Goal: Transaction & Acquisition: Purchase product/service

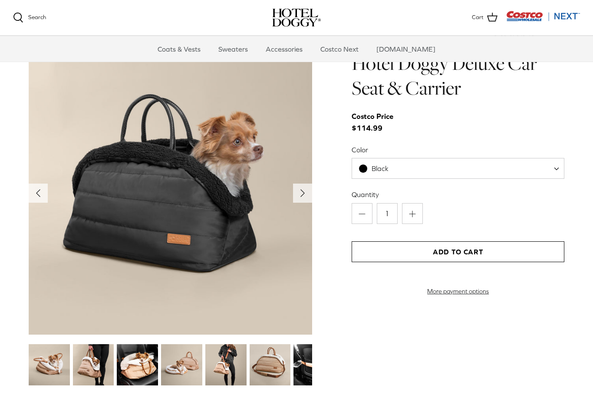
scroll to position [860, 0]
click at [295, 190] on button "Right" at bounding box center [302, 193] width 19 height 19
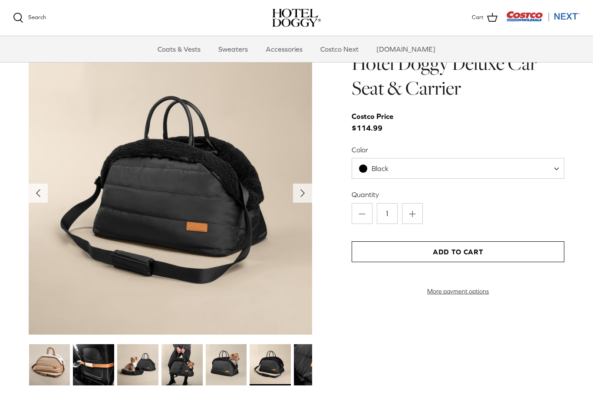
click at [307, 190] on icon "Right" at bounding box center [302, 193] width 14 height 14
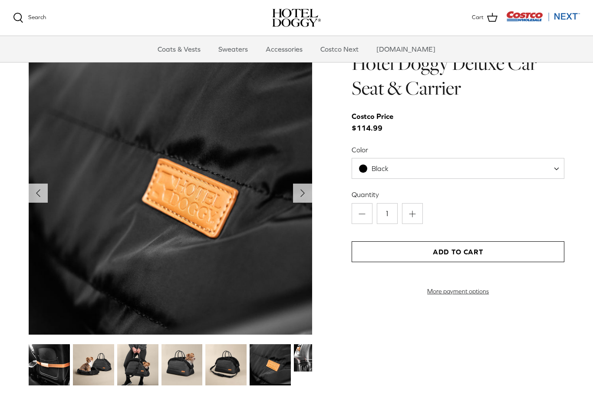
click at [303, 196] on icon "Right" at bounding box center [302, 193] width 14 height 14
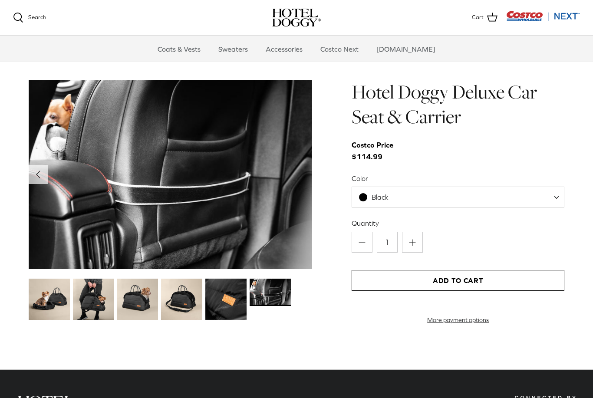
scroll to position [822, 0]
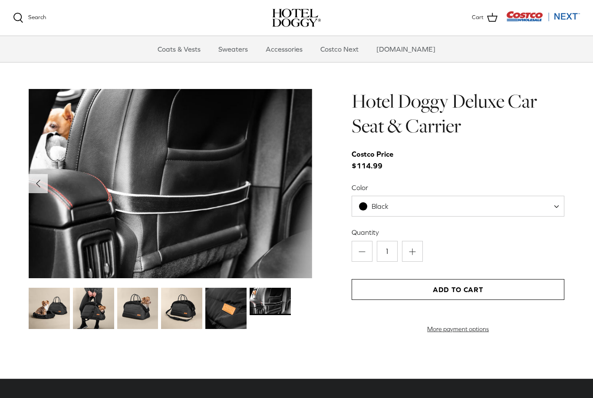
click at [273, 303] on img at bounding box center [269, 301] width 41 height 27
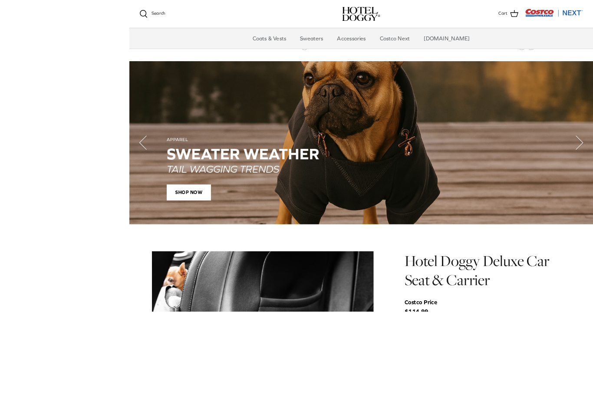
scroll to position [743, 0]
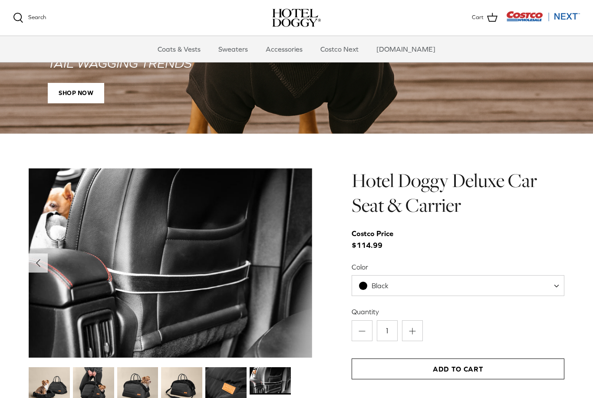
click at [55, 397] on img at bounding box center [49, 387] width 41 height 41
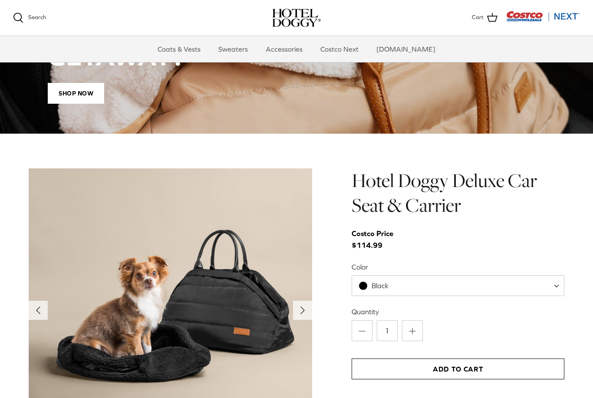
click at [205, 129] on div "DELUXE TRAVEL CARRIERS DID SOMEONE SAY, GETAWAY? Shop Now" at bounding box center [296, 53] width 558 height 162
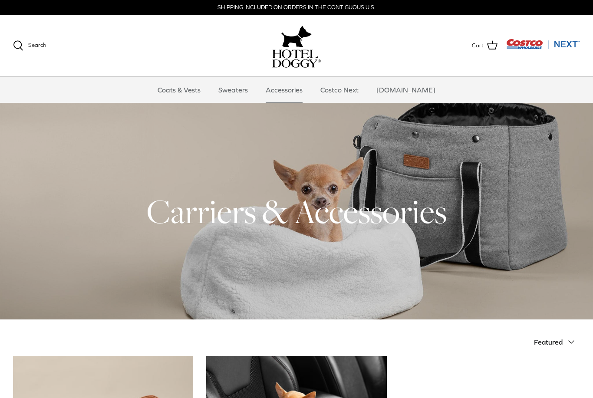
click at [242, 91] on link "Sweaters" at bounding box center [232, 90] width 45 height 26
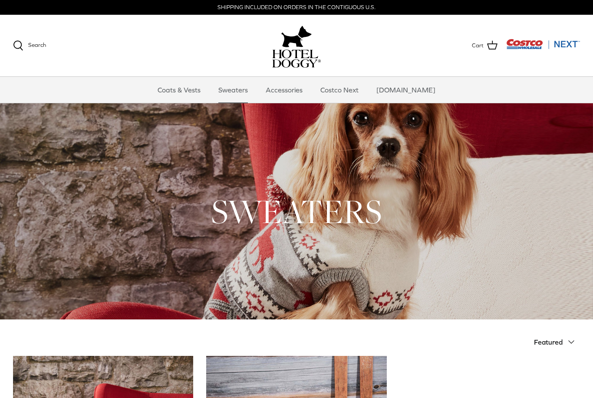
click at [177, 84] on link "Coats & Vests" at bounding box center [179, 90] width 59 height 26
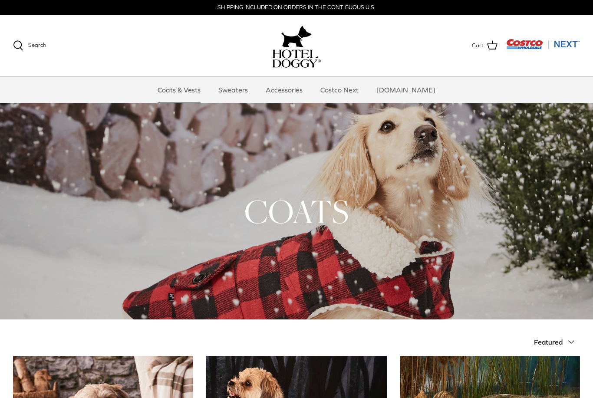
click at [239, 88] on link "Sweaters" at bounding box center [232, 90] width 45 height 26
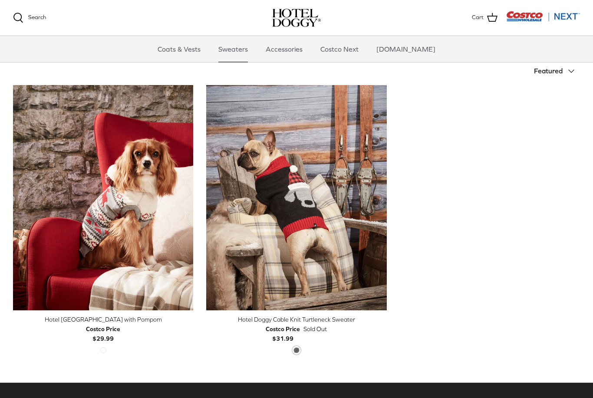
scroll to position [182, 0]
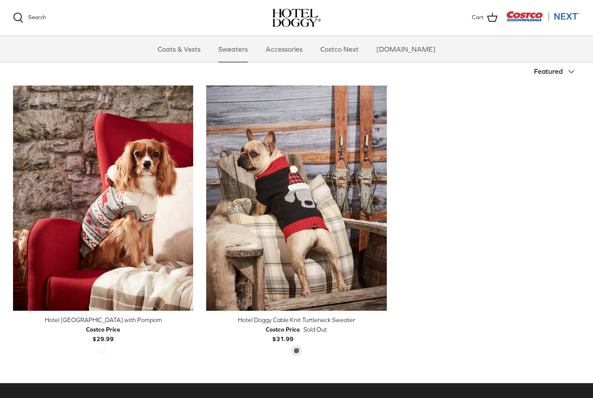
click at [86, 167] on img "Hotel Doggy Fair Isle Sweater with Pompom" at bounding box center [103, 197] width 180 height 225
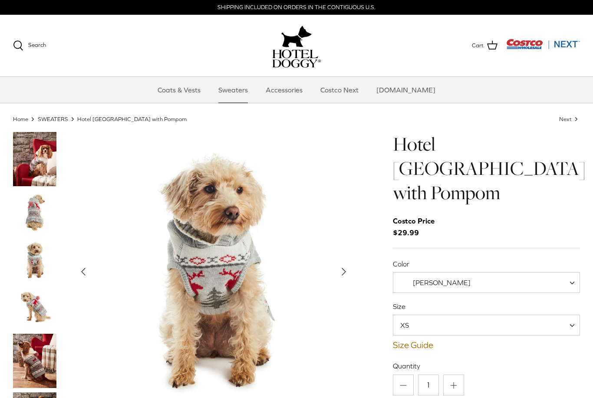
click at [32, 161] on img "Thumbnail Link" at bounding box center [34, 159] width 43 height 54
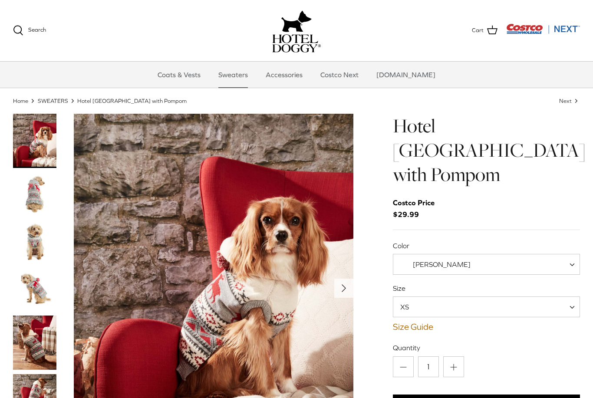
scroll to position [18, 0]
click at [558, 296] on span "XS" at bounding box center [486, 306] width 187 height 21
select select "S"
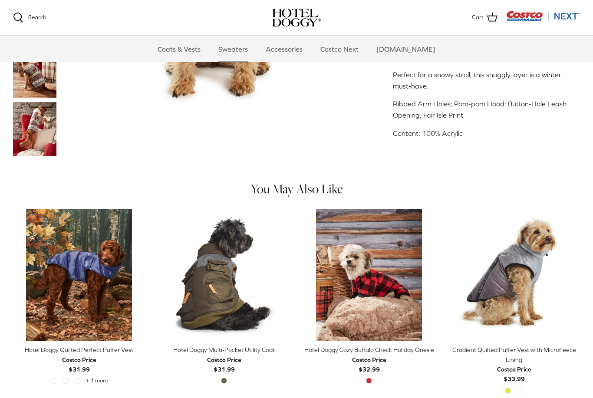
scroll to position [297, 0]
click at [391, 269] on img "Hotel Doggy Cozy Buffalo Check Holiday Onesie" at bounding box center [369, 275] width 132 height 132
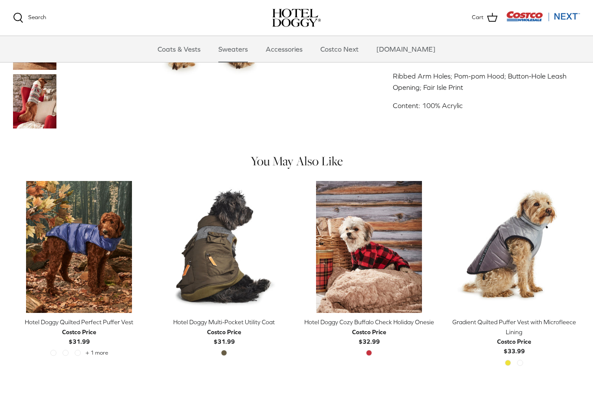
scroll to position [409, 0]
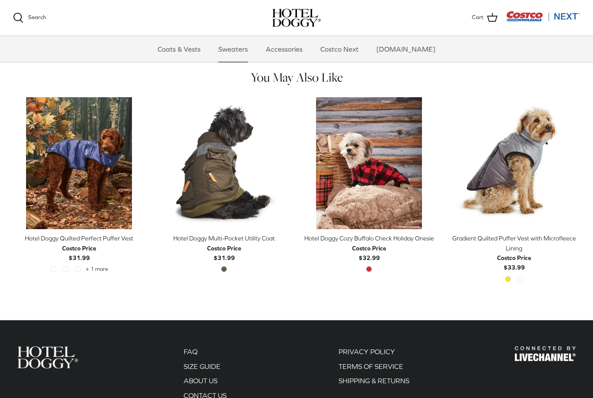
click at [526, 154] on img "Gradient Quilted Puffer Vest with Microfleece Lining" at bounding box center [514, 163] width 132 height 132
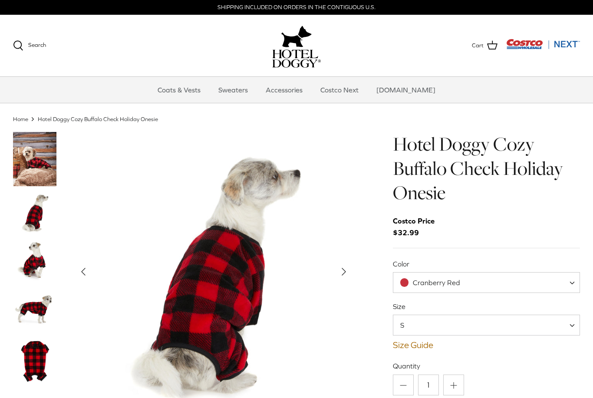
click at [34, 217] on img "Thumbnail Link" at bounding box center [34, 211] width 43 height 43
click at [34, 262] on img "Thumbnail Link" at bounding box center [34, 259] width 43 height 43
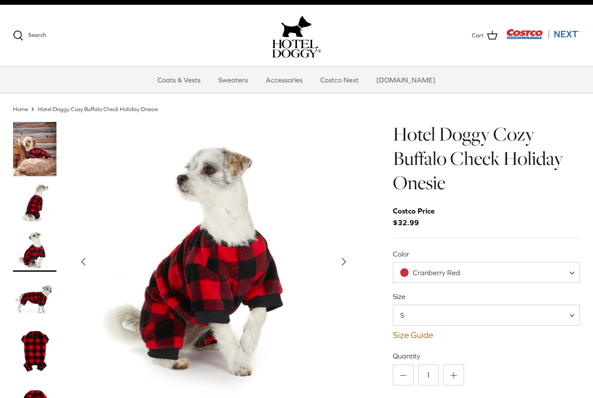
scroll to position [16, 0]
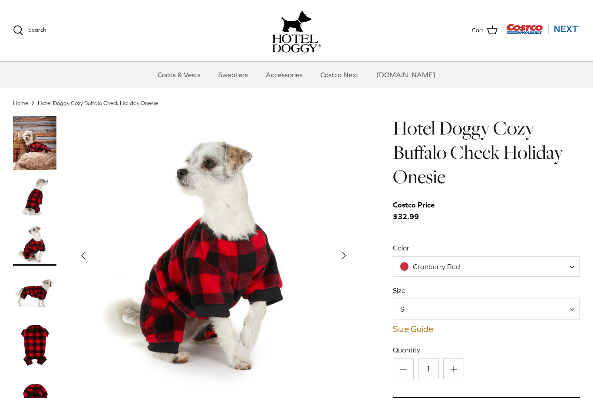
click at [36, 328] on img "Thumbnail Link" at bounding box center [34, 345] width 43 height 54
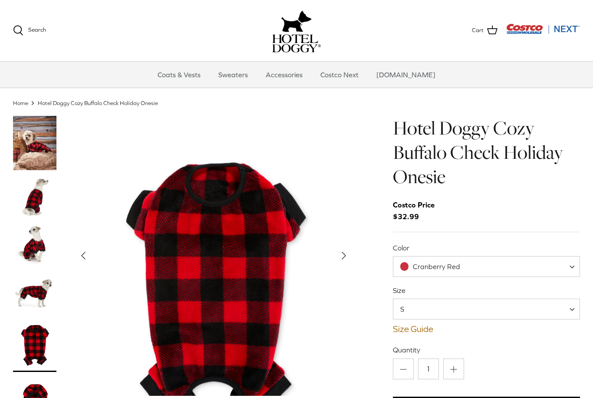
scroll to position [16, 0]
click at [34, 360] on img "Thumbnail Link" at bounding box center [34, 345] width 43 height 54
click at [30, 397] on img "Thumbnail Link" at bounding box center [34, 403] width 43 height 54
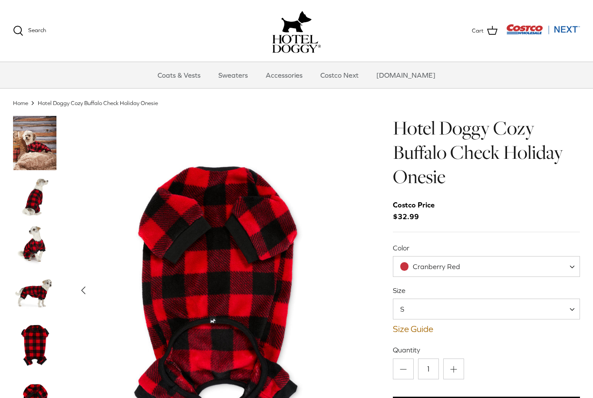
scroll to position [0, 0]
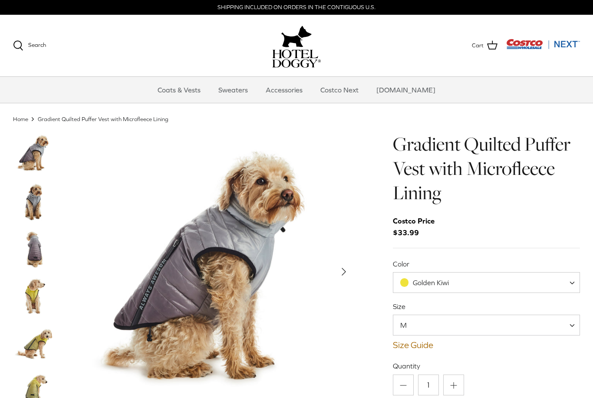
click at [22, 301] on img "Thumbnail Link" at bounding box center [34, 296] width 43 height 43
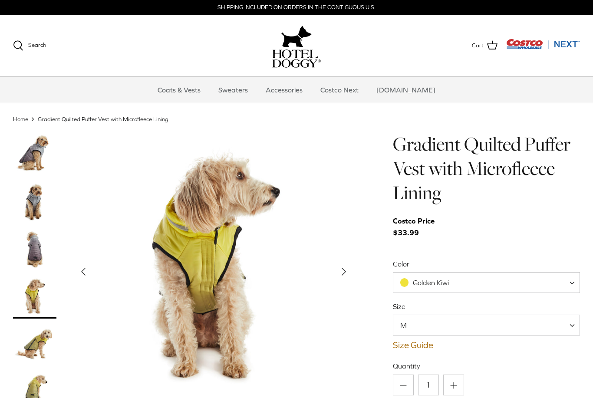
click at [41, 340] on img "Thumbnail Link" at bounding box center [34, 344] width 43 height 43
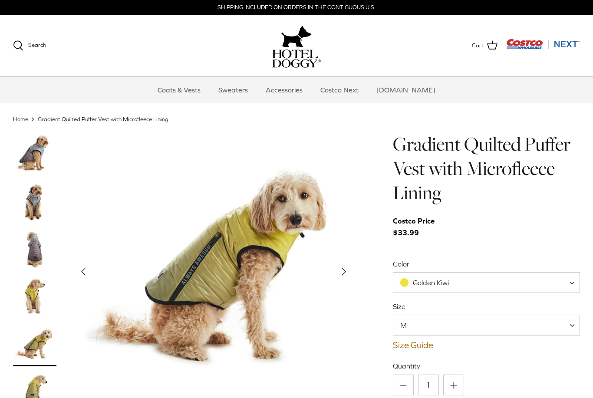
click at [571, 325] on span at bounding box center [575, 325] width 9 height 21
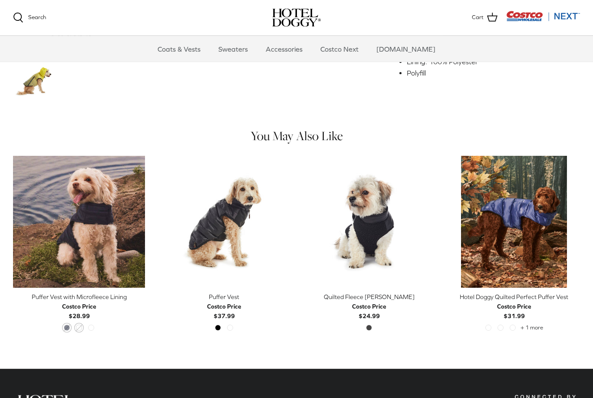
scroll to position [417, 0]
click at [363, 235] on img "Quilted Fleece Melton Vest" at bounding box center [369, 222] width 132 height 132
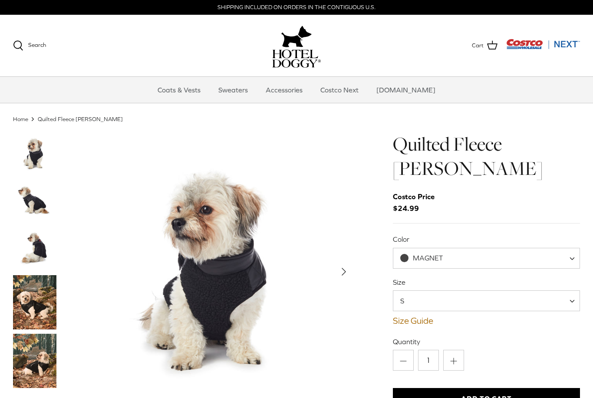
click at [31, 317] on img "Thumbnail Link" at bounding box center [34, 302] width 43 height 54
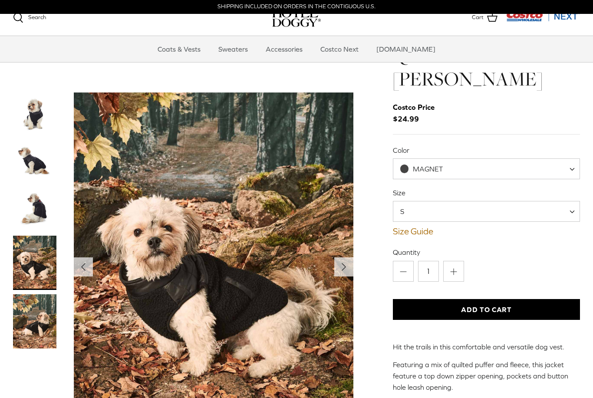
scroll to position [51, 0]
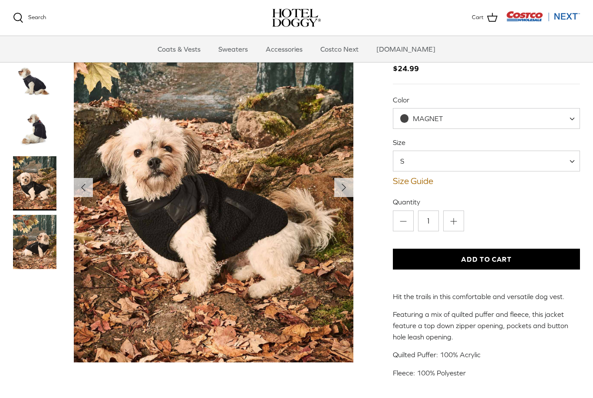
click at [340, 197] on button "Right" at bounding box center [343, 187] width 19 height 19
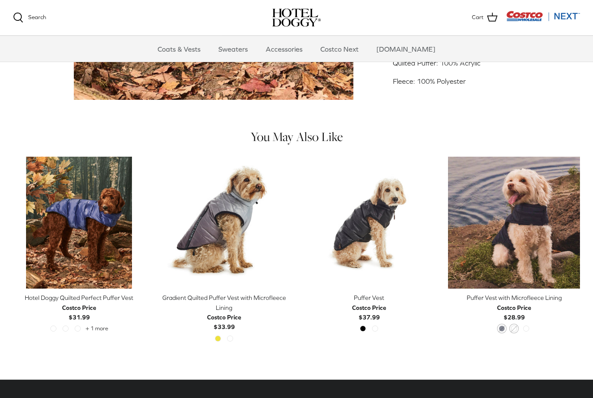
scroll to position [343, 0]
click at [386, 240] on img "Puffer Vest" at bounding box center [369, 223] width 132 height 132
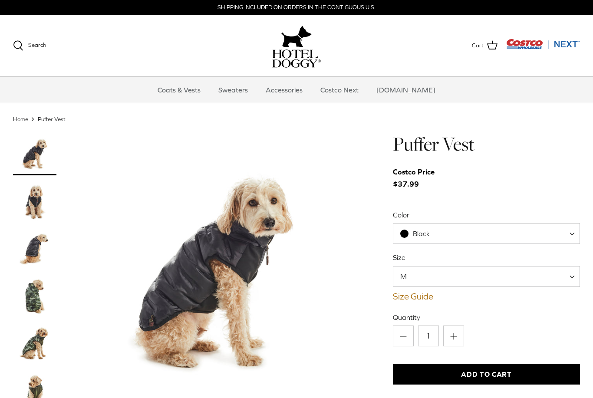
click at [27, 206] on img "Thumbnail Link" at bounding box center [34, 201] width 43 height 43
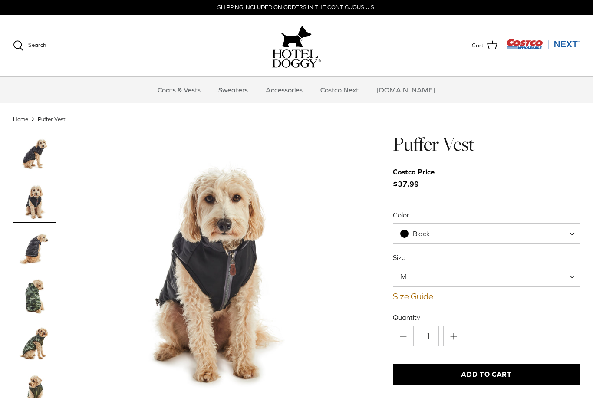
click at [35, 250] on img "Thumbnail Link" at bounding box center [34, 248] width 43 height 43
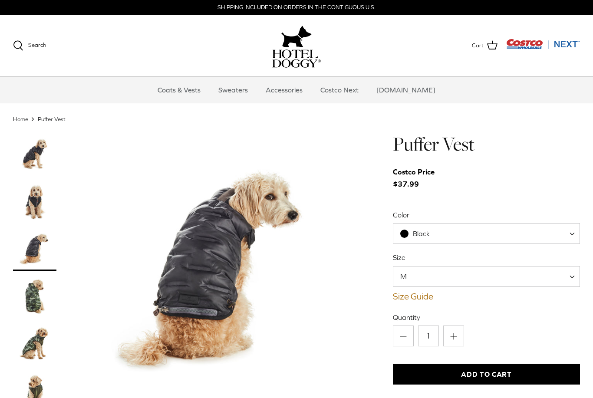
click at [38, 302] on img "Thumbnail Link" at bounding box center [34, 296] width 43 height 43
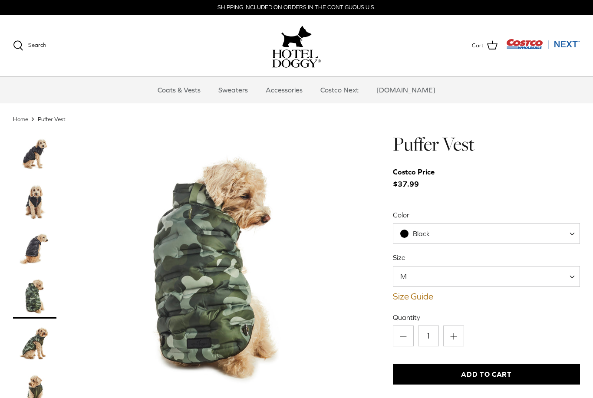
click at [38, 338] on img "Thumbnail Link" at bounding box center [34, 344] width 43 height 43
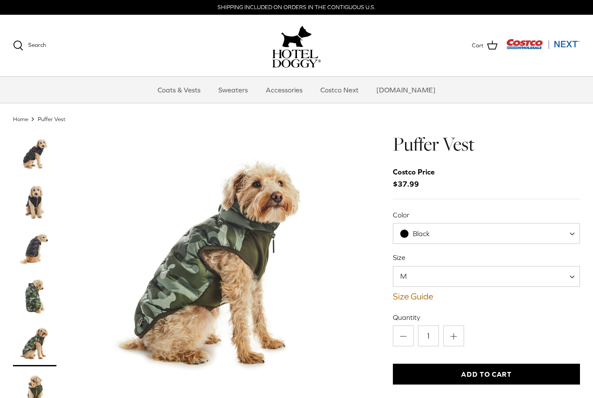
click at [449, 269] on span "M" at bounding box center [486, 276] width 187 height 21
click at [198, 92] on link "Coats & Vests" at bounding box center [179, 90] width 59 height 26
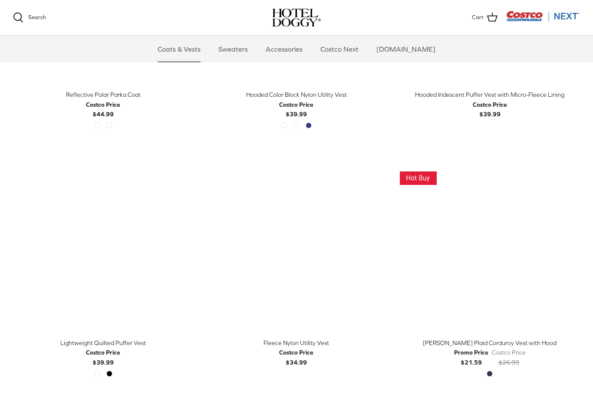
scroll to position [859, 0]
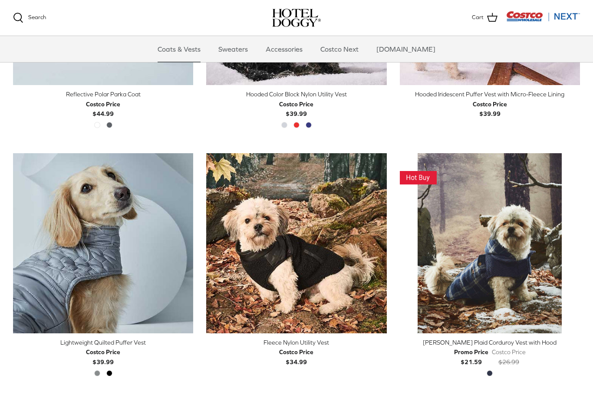
click at [46, 267] on img "Lightweight Quilted Puffer Vest" at bounding box center [103, 243] width 180 height 180
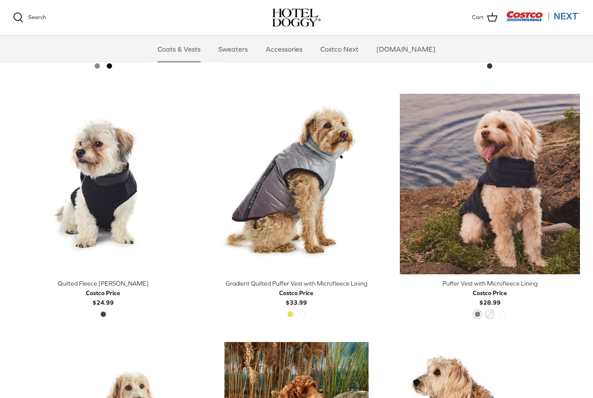
scroll to position [1166, 0]
click at [538, 185] on img "Puffer Vest with Microfleece Lining" at bounding box center [490, 184] width 180 height 180
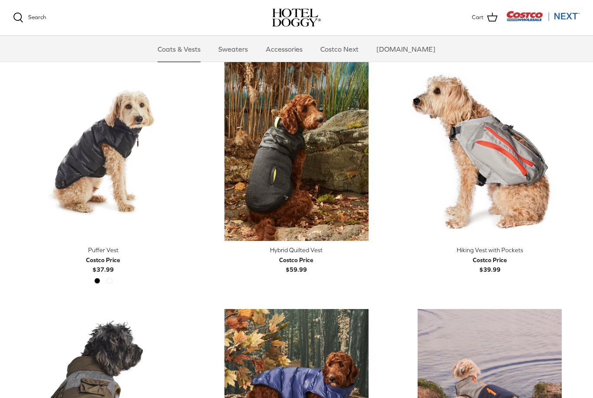
scroll to position [1447, 0]
click at [82, 125] on img "Puffer Vest" at bounding box center [103, 151] width 180 height 180
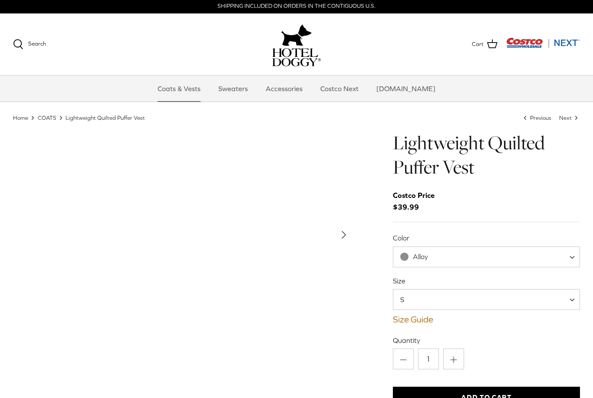
scroll to position [1, 0]
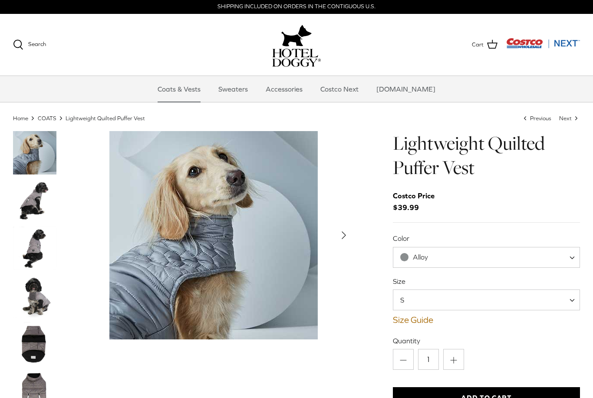
click at [36, 205] on img "Thumbnail Link" at bounding box center [34, 200] width 43 height 43
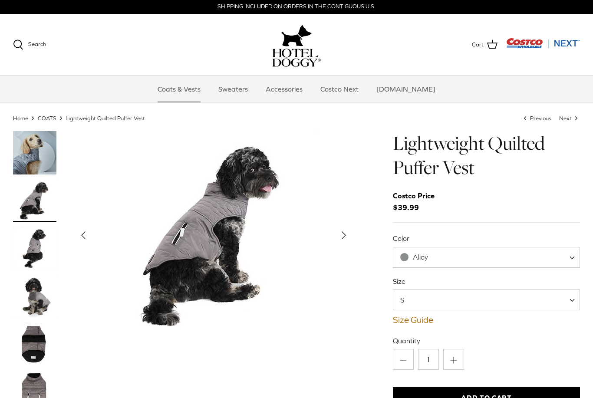
click at [34, 241] on img "Thumbnail Link" at bounding box center [34, 247] width 43 height 43
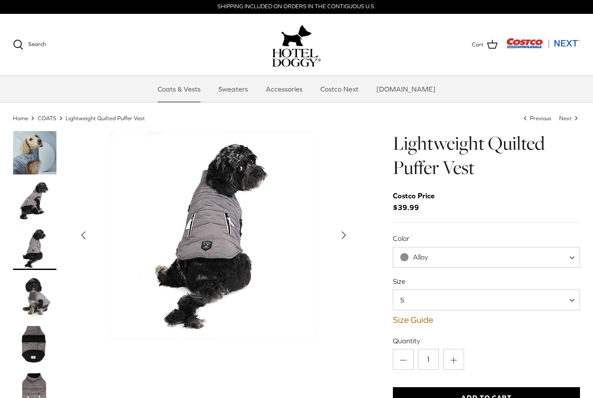
click at [32, 293] on img "Thumbnail Link" at bounding box center [34, 295] width 43 height 43
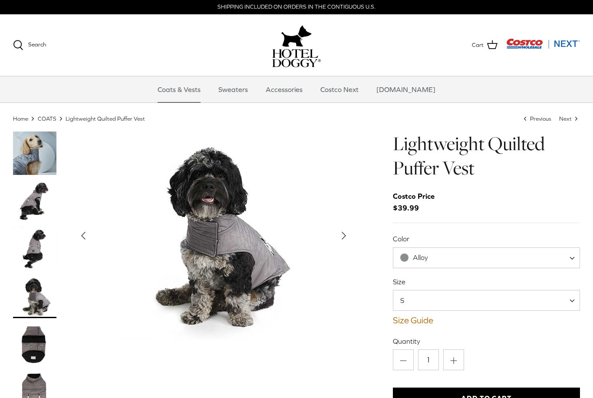
scroll to position [0, 0]
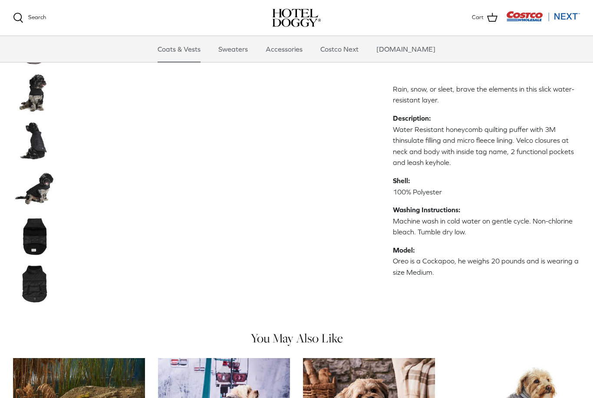
click at [36, 233] on img "Thumbnail Link" at bounding box center [34, 235] width 43 height 43
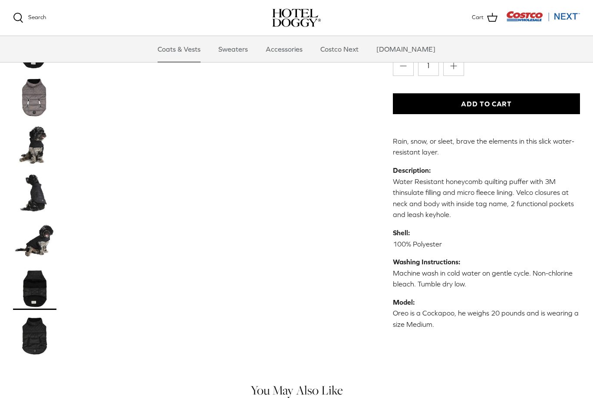
scroll to position [203, 0]
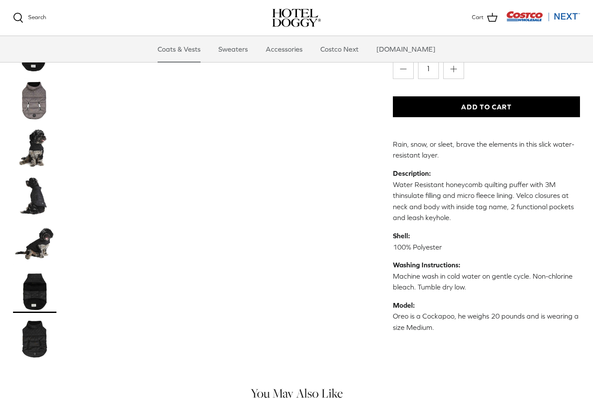
click at [36, 203] on img "Thumbnail Link" at bounding box center [34, 195] width 43 height 43
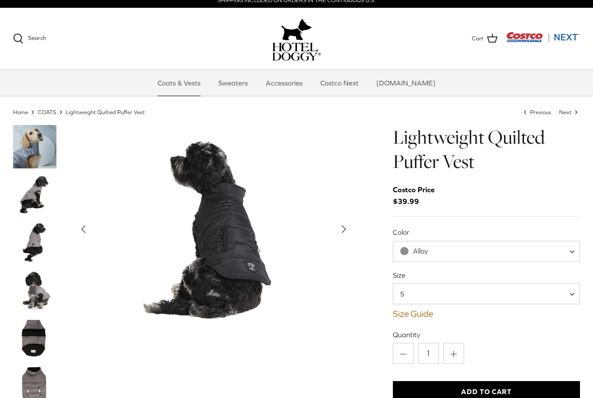
scroll to position [0, 0]
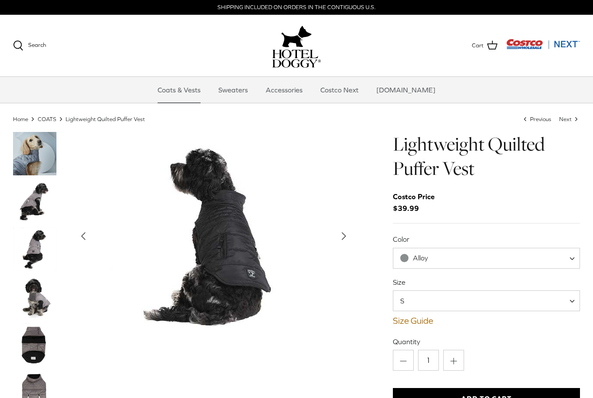
click at [456, 254] on span "Alloy" at bounding box center [486, 258] width 187 height 21
click at [28, 164] on img "Thumbnail Link" at bounding box center [34, 153] width 43 height 43
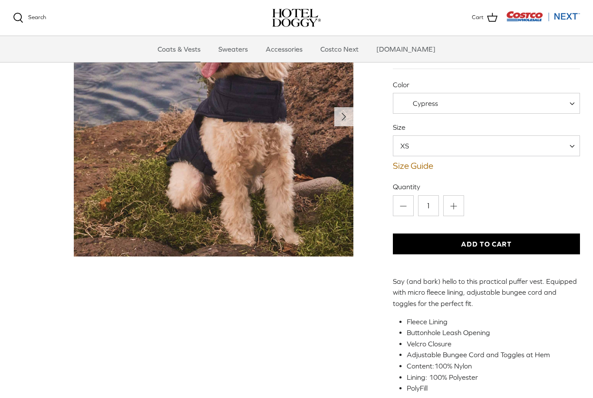
scroll to position [67, 0]
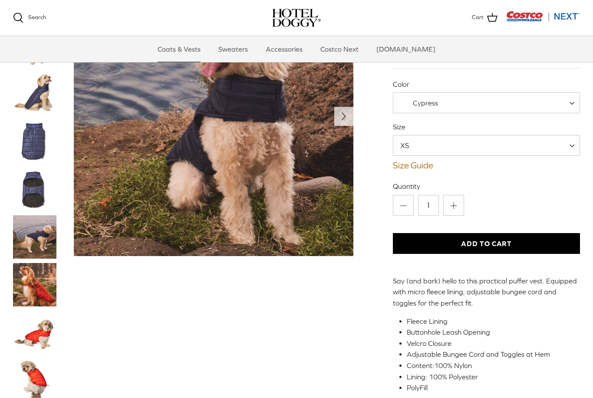
click at [22, 150] on img "Thumbnail Link" at bounding box center [34, 141] width 43 height 43
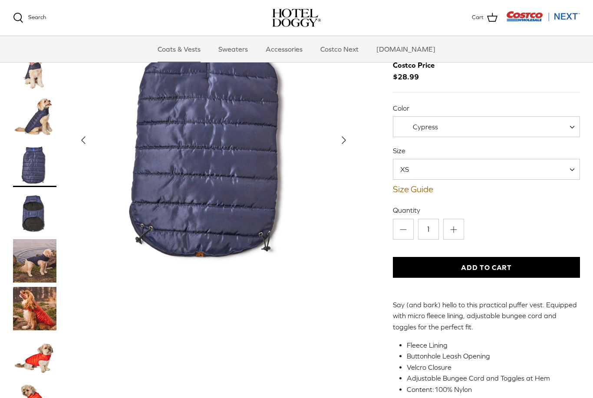
scroll to position [44, 0]
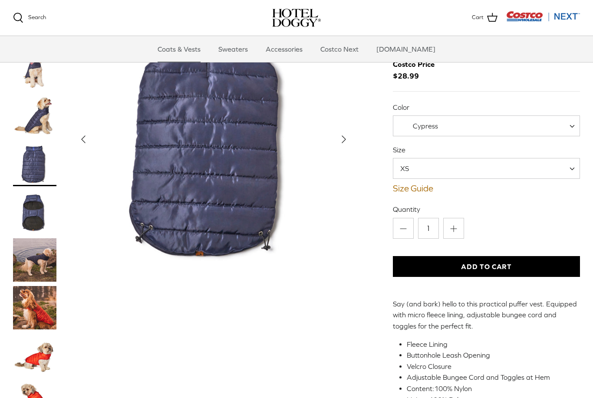
click at [36, 200] on img "Thumbnail Link" at bounding box center [34, 211] width 43 height 43
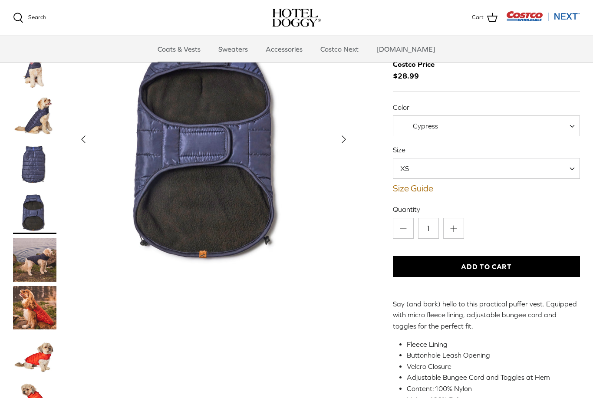
click at [31, 313] on img "Thumbnail Link" at bounding box center [34, 307] width 43 height 43
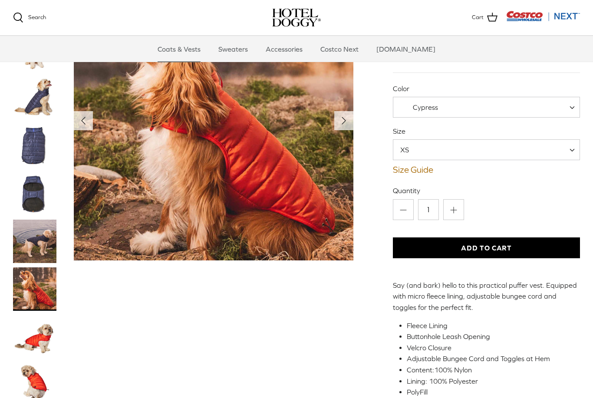
scroll to position [62, 0]
click at [495, 105] on span "Cypress" at bounding box center [486, 107] width 187 height 21
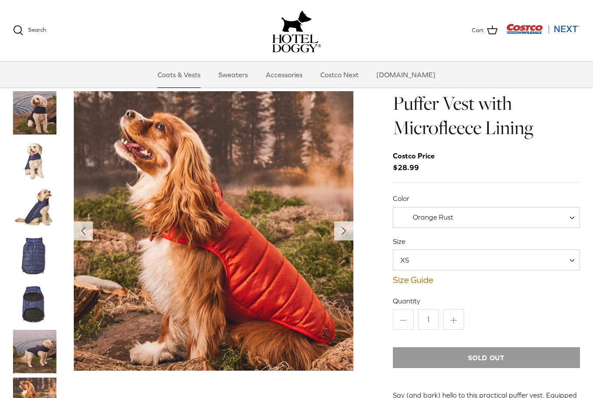
scroll to position [17, 0]
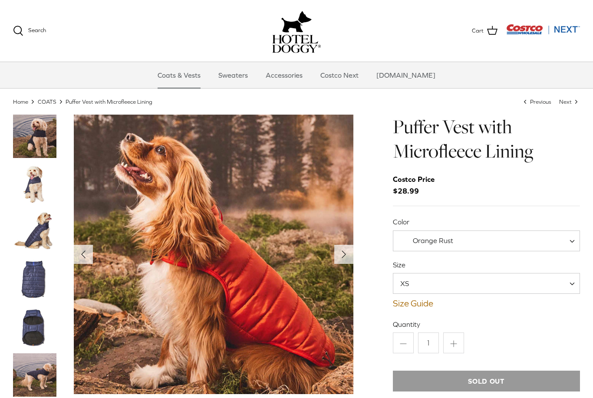
click at [483, 238] on span "Orange Rust" at bounding box center [486, 240] width 187 height 21
click at [479, 237] on span "India Ink" at bounding box center [486, 240] width 187 height 21
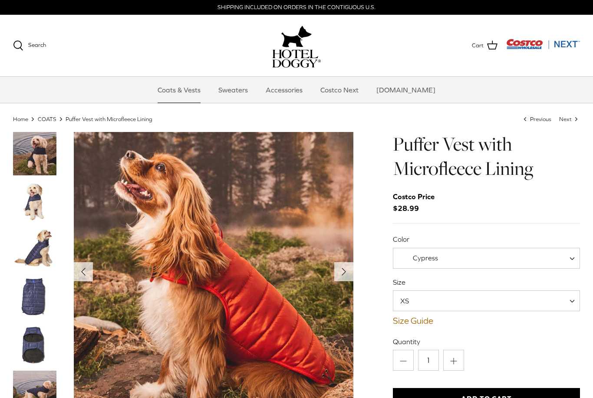
click at [22, 161] on img "Thumbnail Link" at bounding box center [34, 153] width 43 height 43
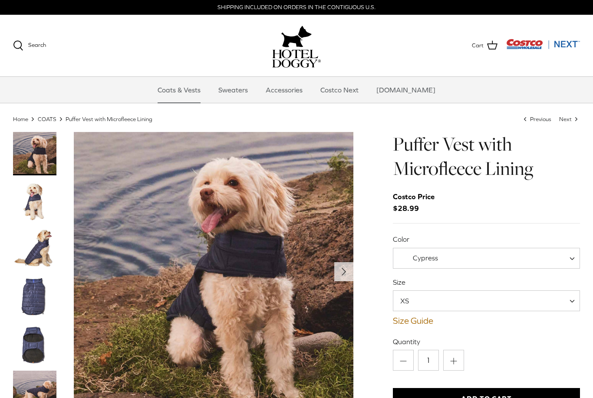
click at [31, 158] on img "Thumbnail Link" at bounding box center [34, 153] width 43 height 43
click at [455, 262] on span "Cypress" at bounding box center [486, 258] width 187 height 21
select select "Orange Rust"
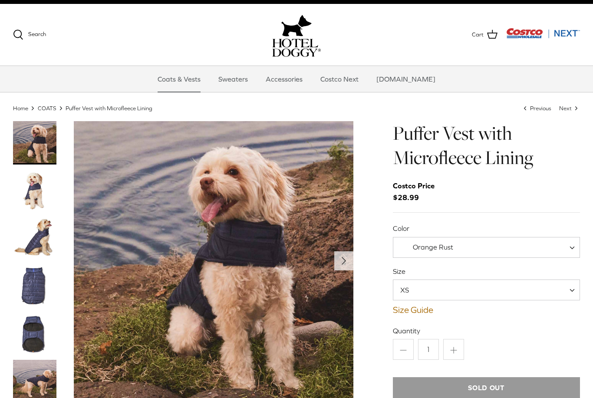
click at [458, 289] on span "XS" at bounding box center [486, 290] width 187 height 21
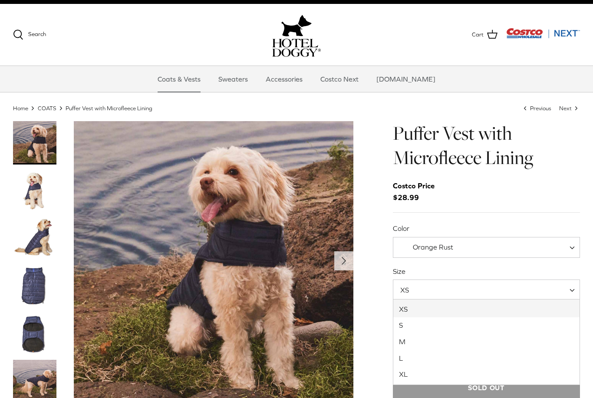
select select "S"
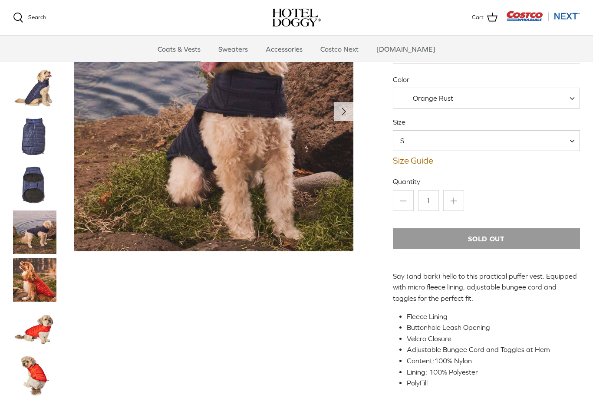
scroll to position [74, 0]
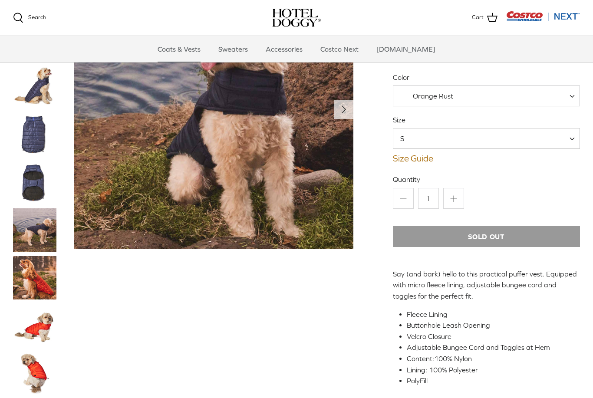
click at [418, 159] on link "Size Guide" at bounding box center [486, 158] width 187 height 10
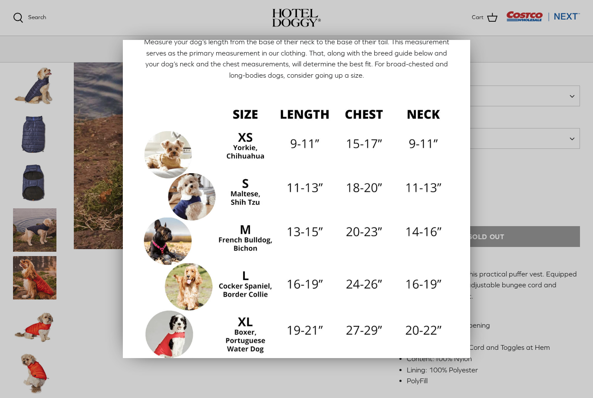
scroll to position [46, 0]
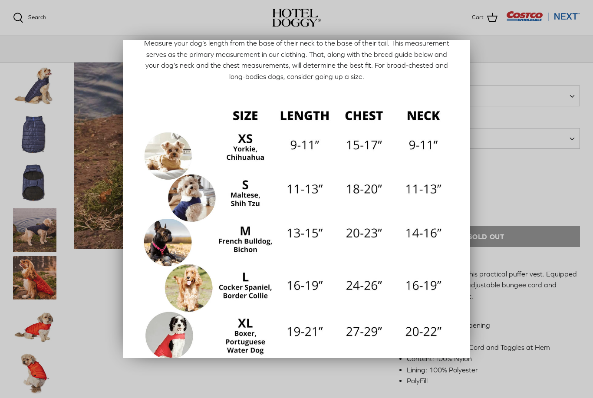
click at [528, 154] on div at bounding box center [296, 199] width 593 height 398
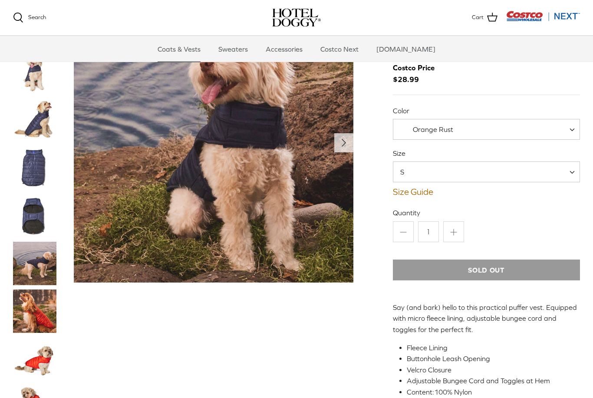
scroll to position [33, 0]
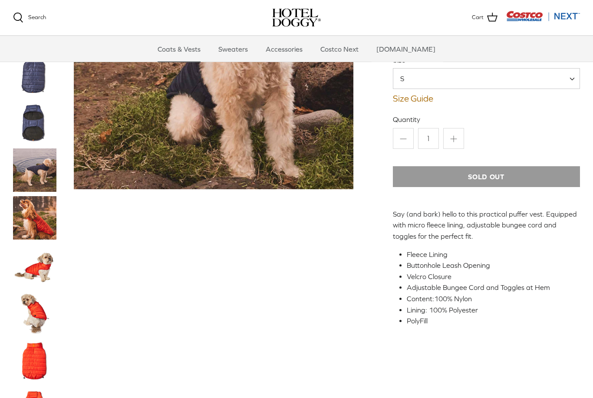
click at [28, 272] on img "Thumbnail Link" at bounding box center [34, 265] width 43 height 43
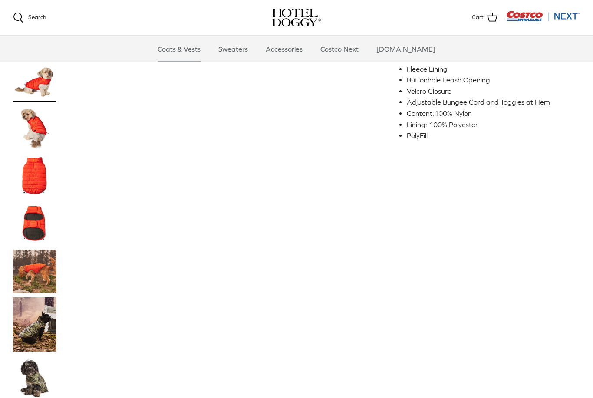
scroll to position [319, 0]
click at [30, 322] on img "Thumbnail Link" at bounding box center [34, 324] width 43 height 54
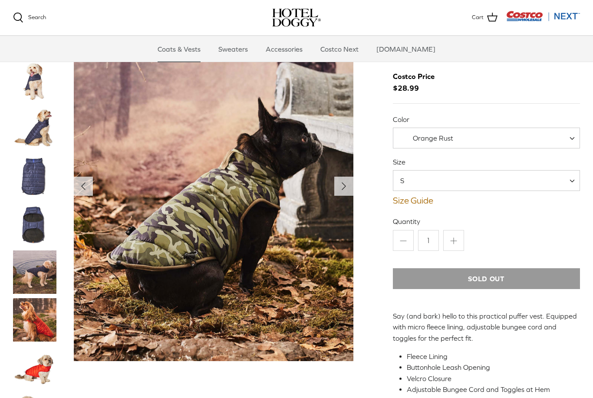
click at [515, 132] on span "Orange Rust" at bounding box center [486, 138] width 187 height 21
select select "India Ink"
click at [27, 174] on img "Thumbnail Link" at bounding box center [34, 176] width 43 height 43
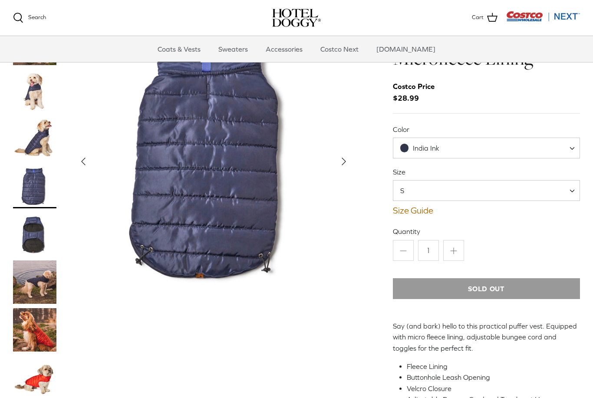
scroll to position [24, 0]
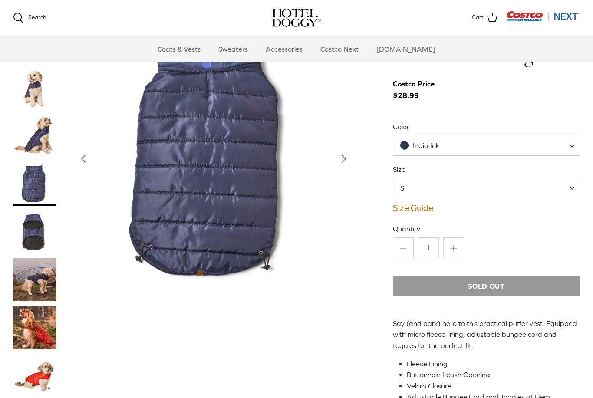
click at [33, 195] on img "Thumbnail Link" at bounding box center [34, 183] width 43 height 43
click at [33, 141] on img "Thumbnail Link" at bounding box center [34, 136] width 43 height 43
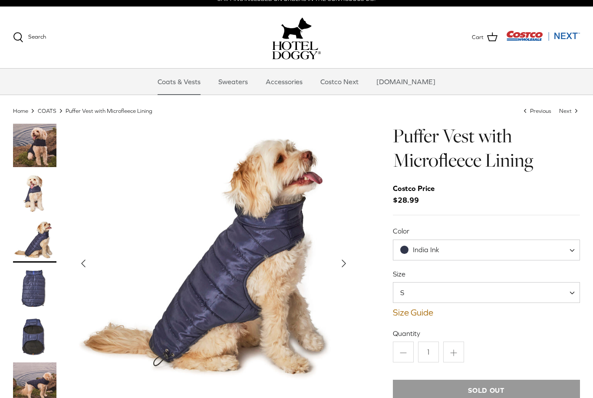
scroll to position [0, 0]
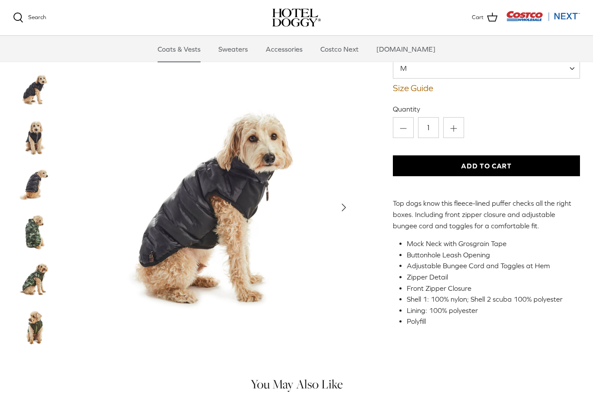
scroll to position [123, 0]
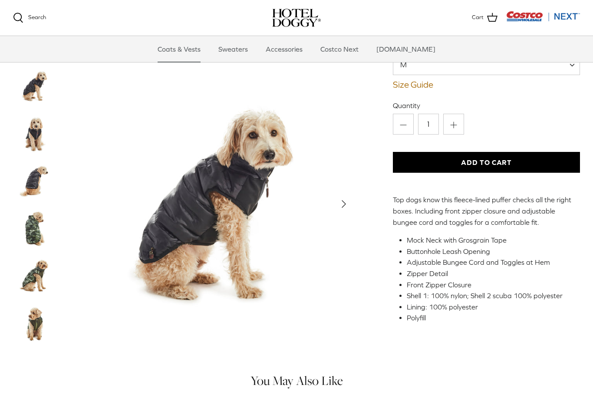
click at [26, 178] on img "Thumbnail Link" at bounding box center [34, 181] width 43 height 43
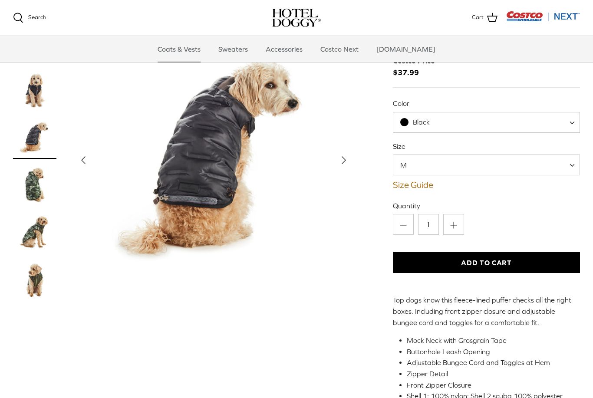
scroll to position [0, 0]
